Goal: Entertainment & Leisure: Consume media (video, audio)

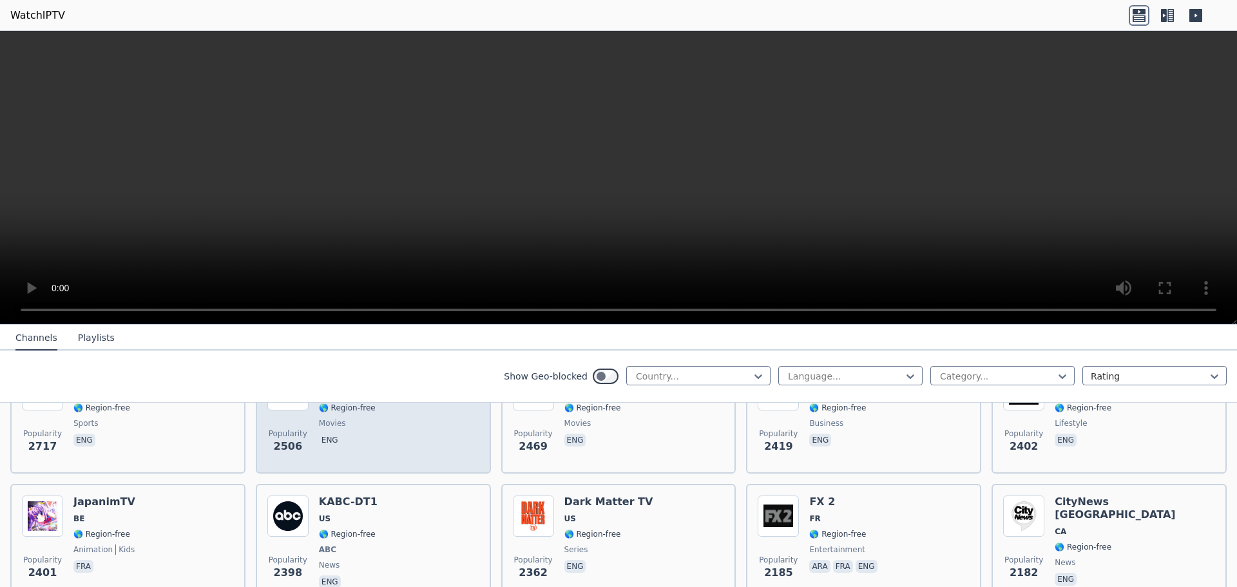
scroll to position [580, 0]
click at [361, 527] on span "🌎 Region-free" at bounding box center [347, 532] width 57 height 10
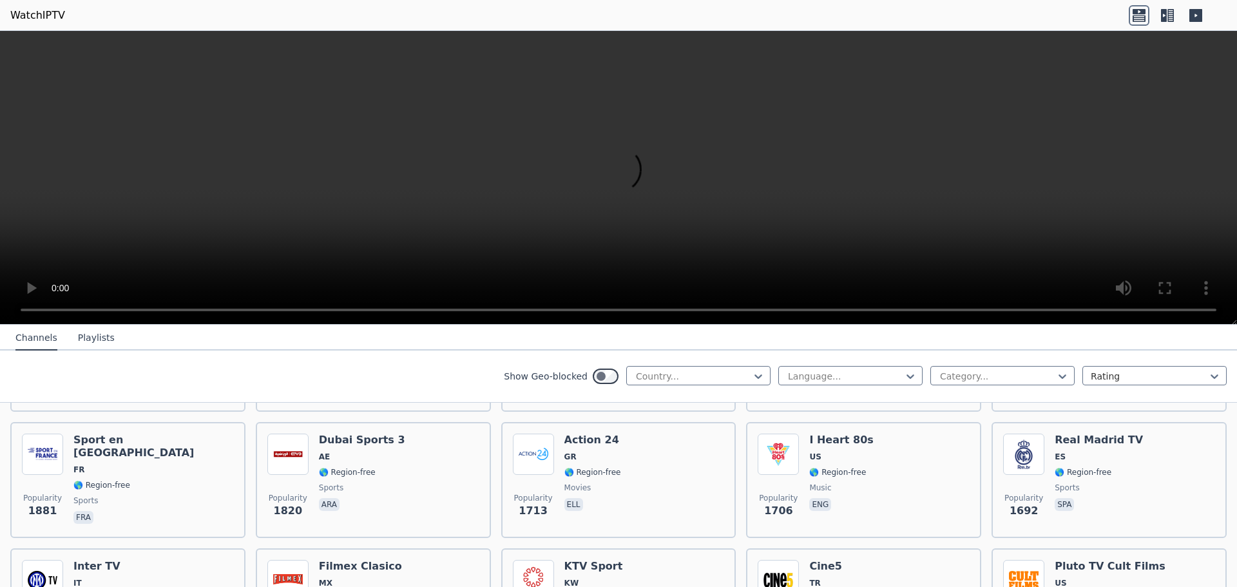
scroll to position [902, 0]
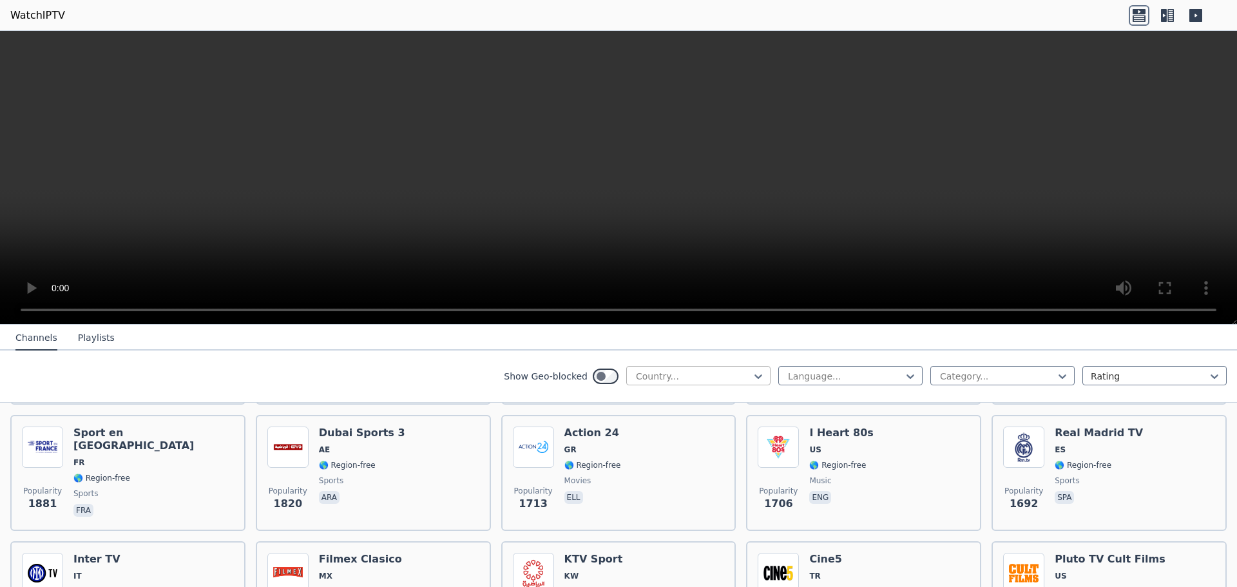
click at [703, 374] on div at bounding box center [692, 376] width 117 height 13
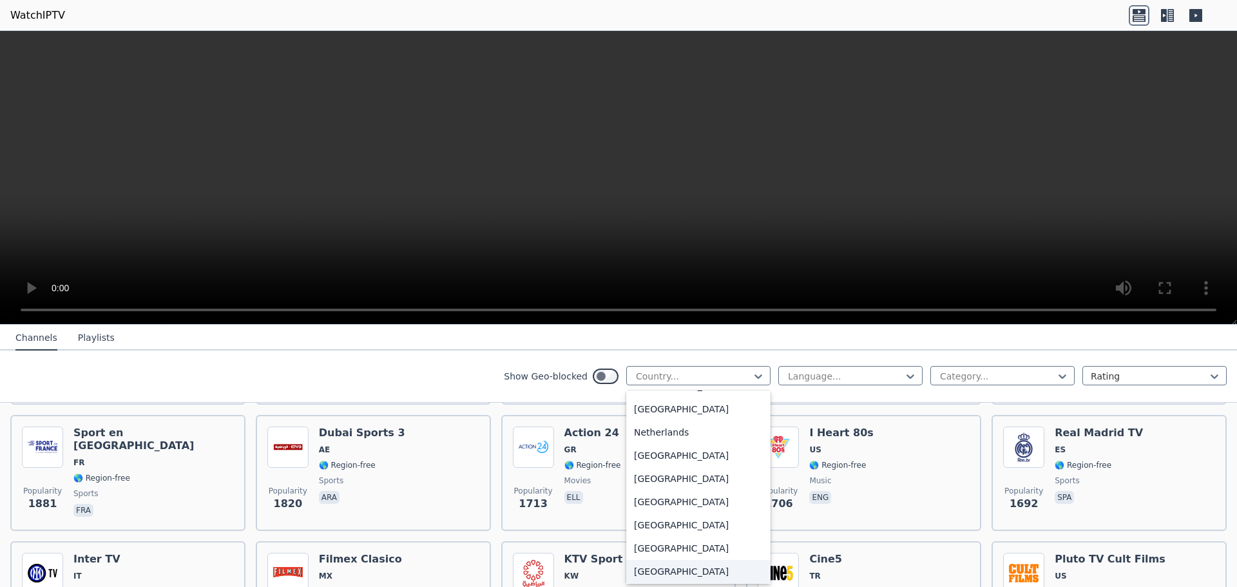
scroll to position [3027, 0]
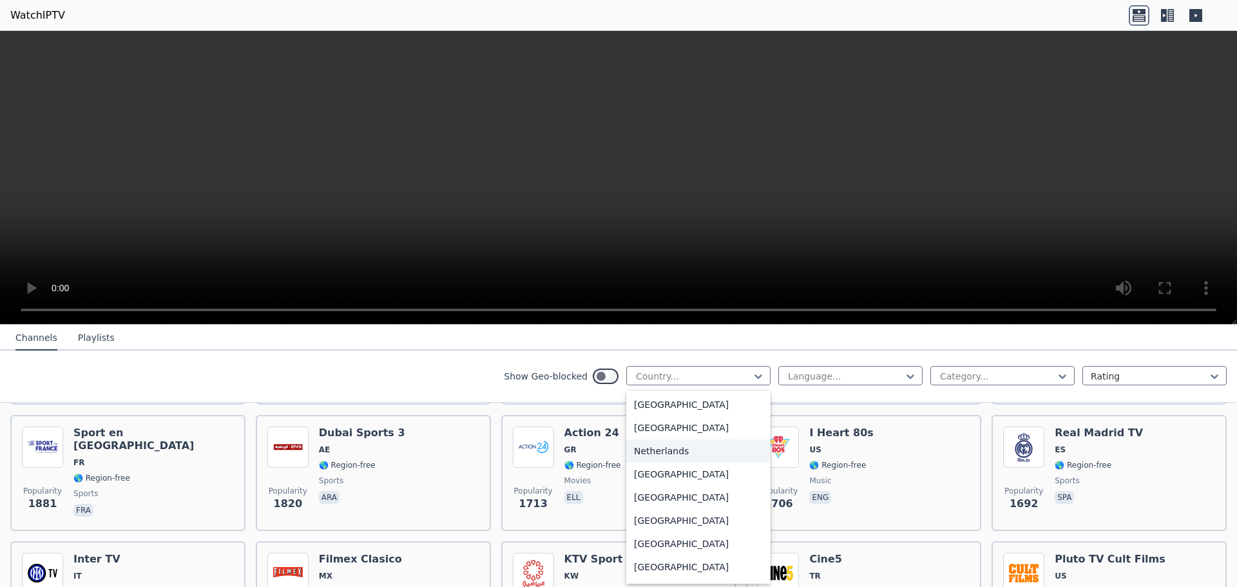
click at [694, 450] on div "Netherlands" at bounding box center [698, 450] width 144 height 23
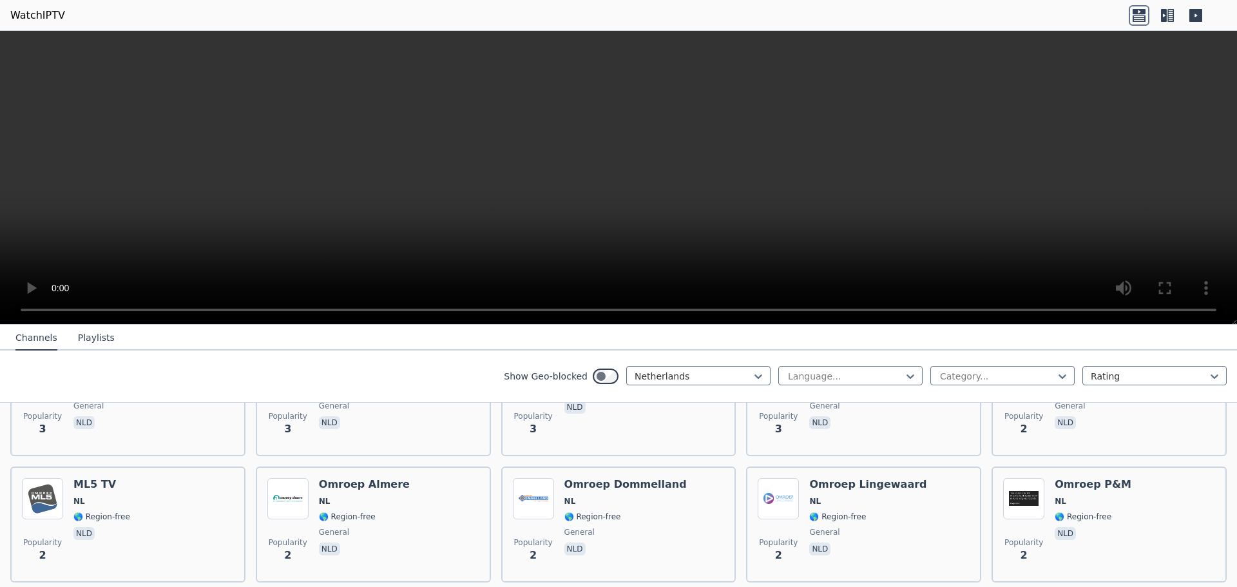
scroll to position [4544, 0]
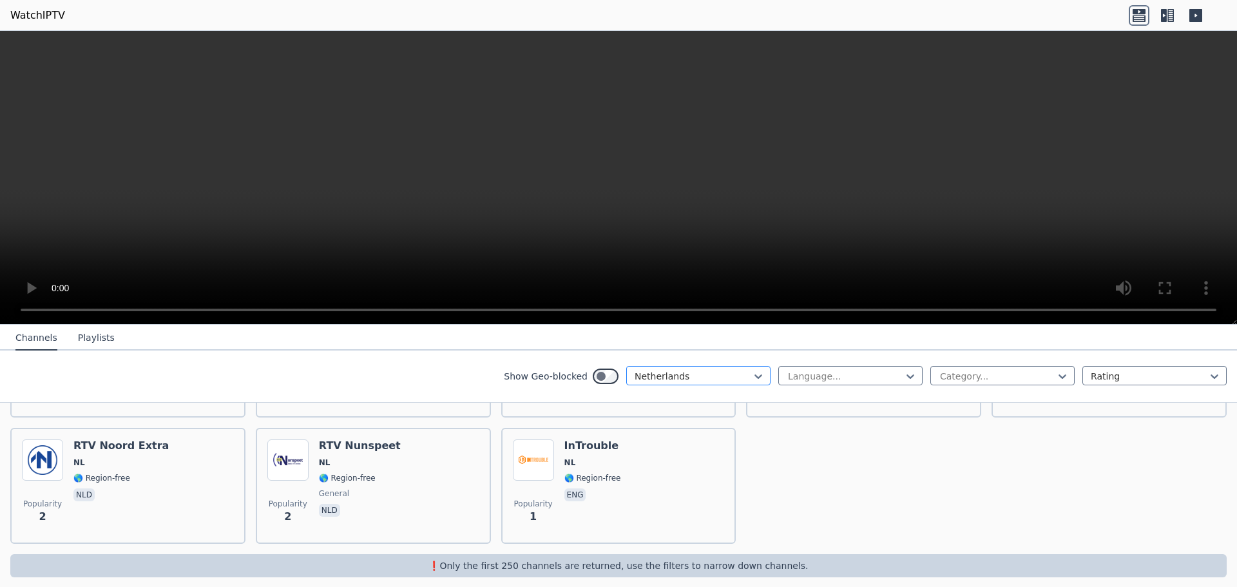
click at [716, 375] on div at bounding box center [692, 376] width 117 height 13
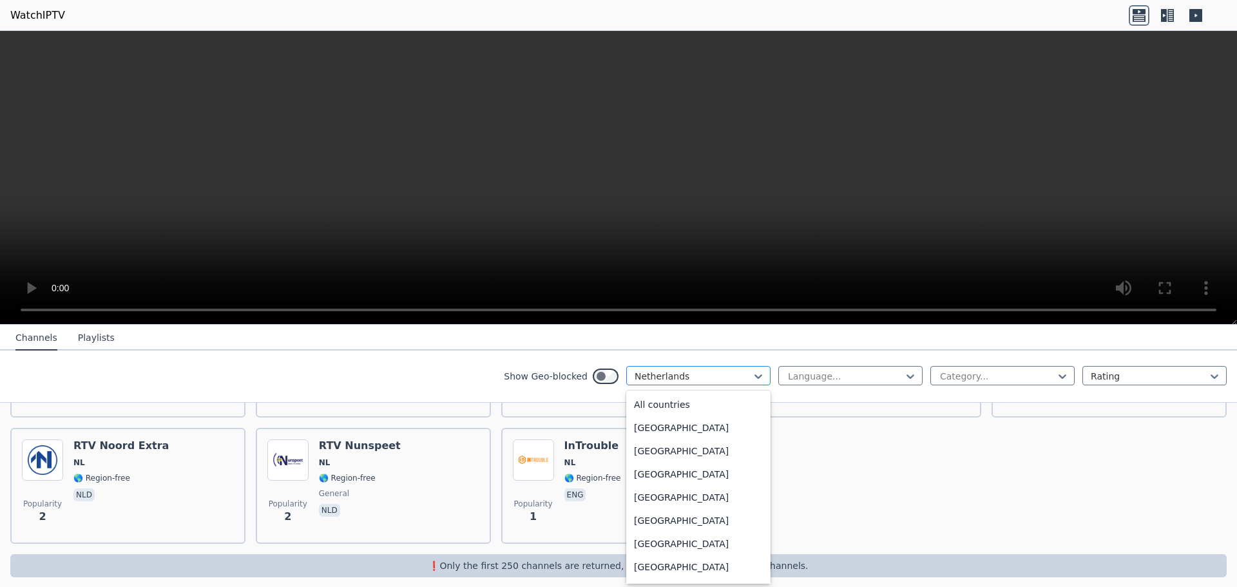
scroll to position [2914, 0]
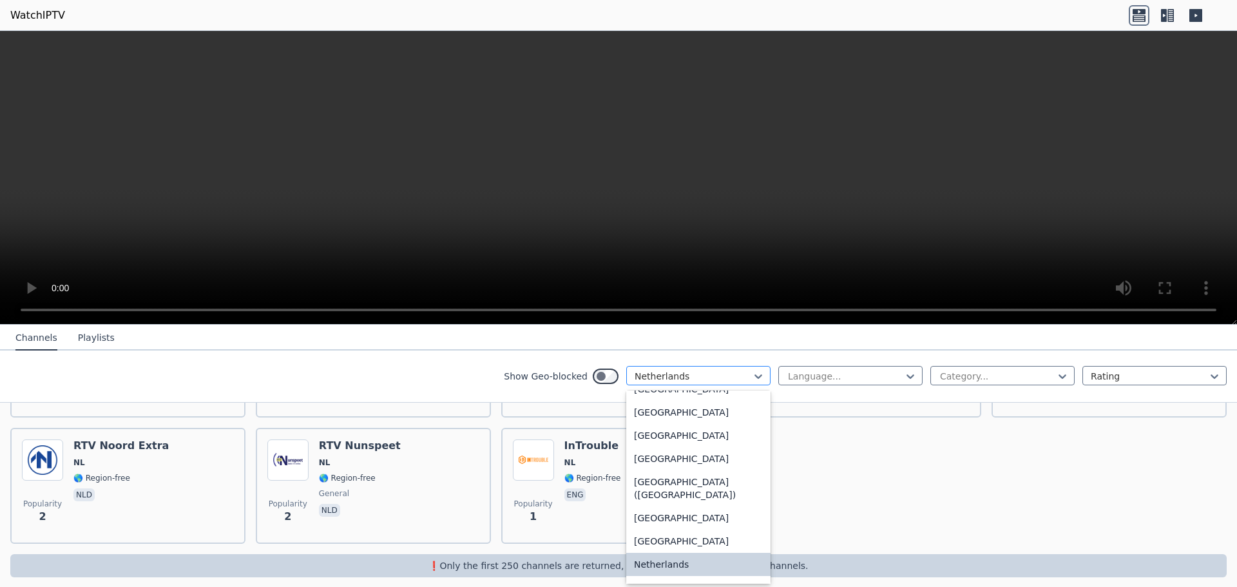
click at [716, 375] on div at bounding box center [692, 376] width 117 height 13
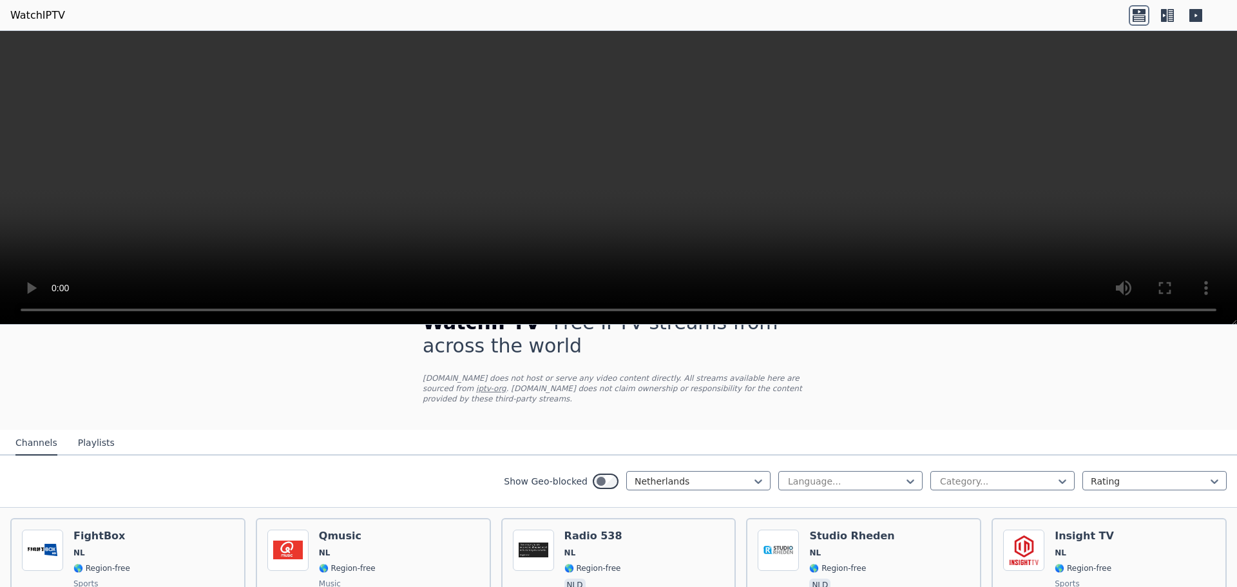
scroll to position [0, 0]
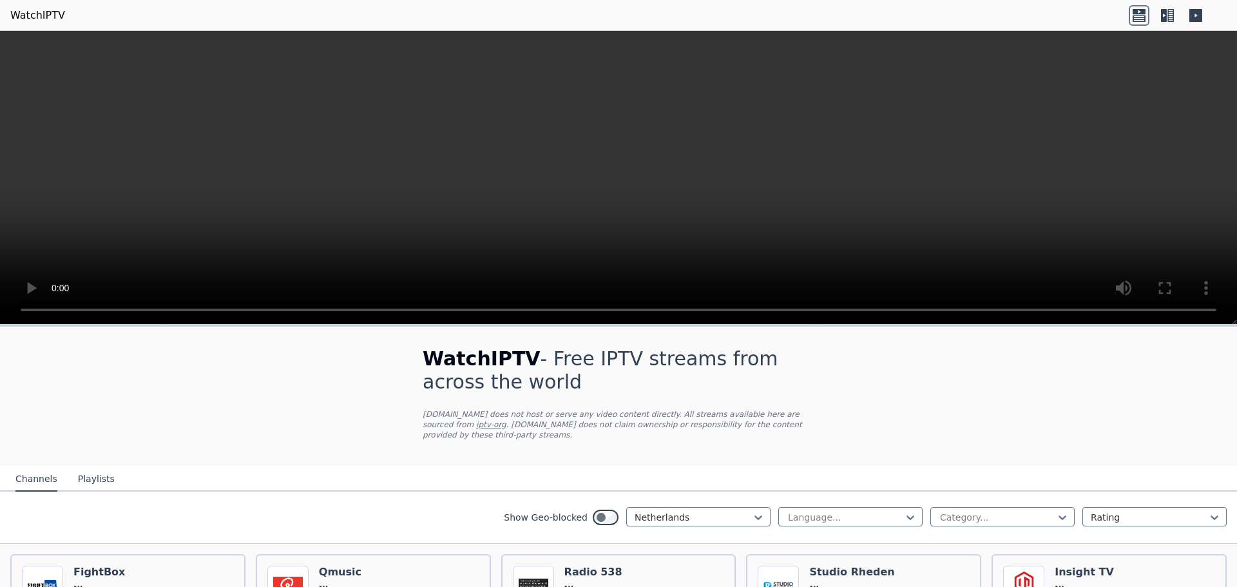
click at [99, 470] on button "Playlists" at bounding box center [96, 479] width 37 height 24
